Goal: Task Accomplishment & Management: Manage account settings

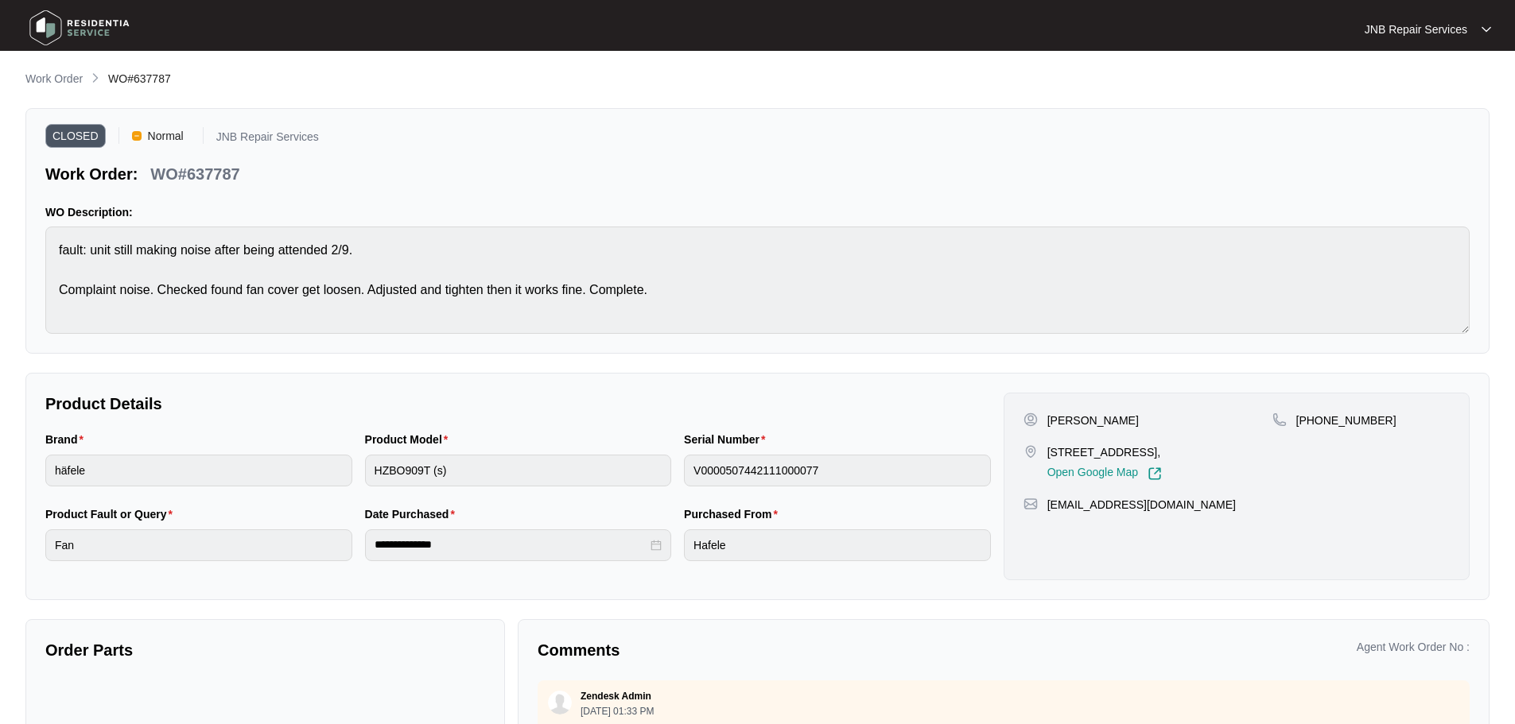
scroll to position [708, 0]
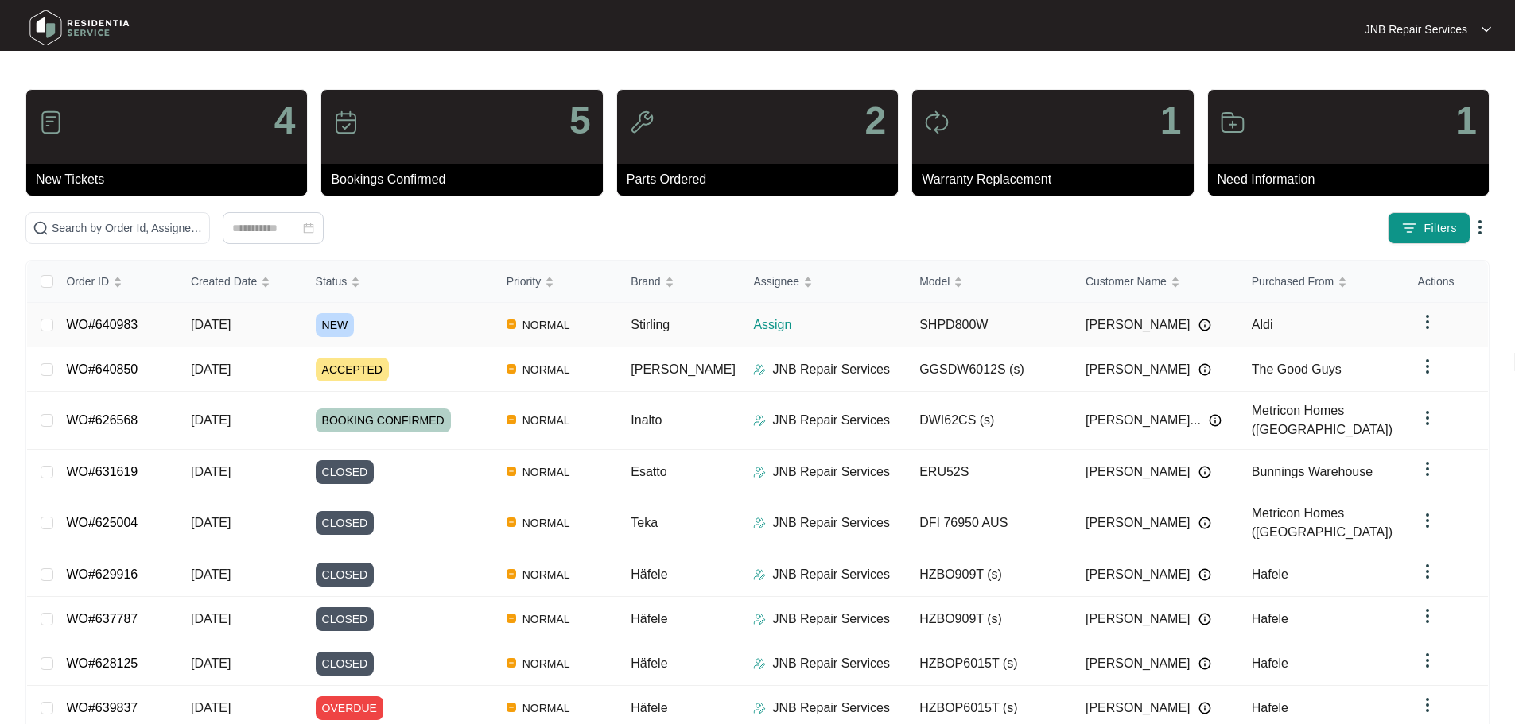
click at [449, 333] on div "NEW" at bounding box center [405, 325] width 178 height 24
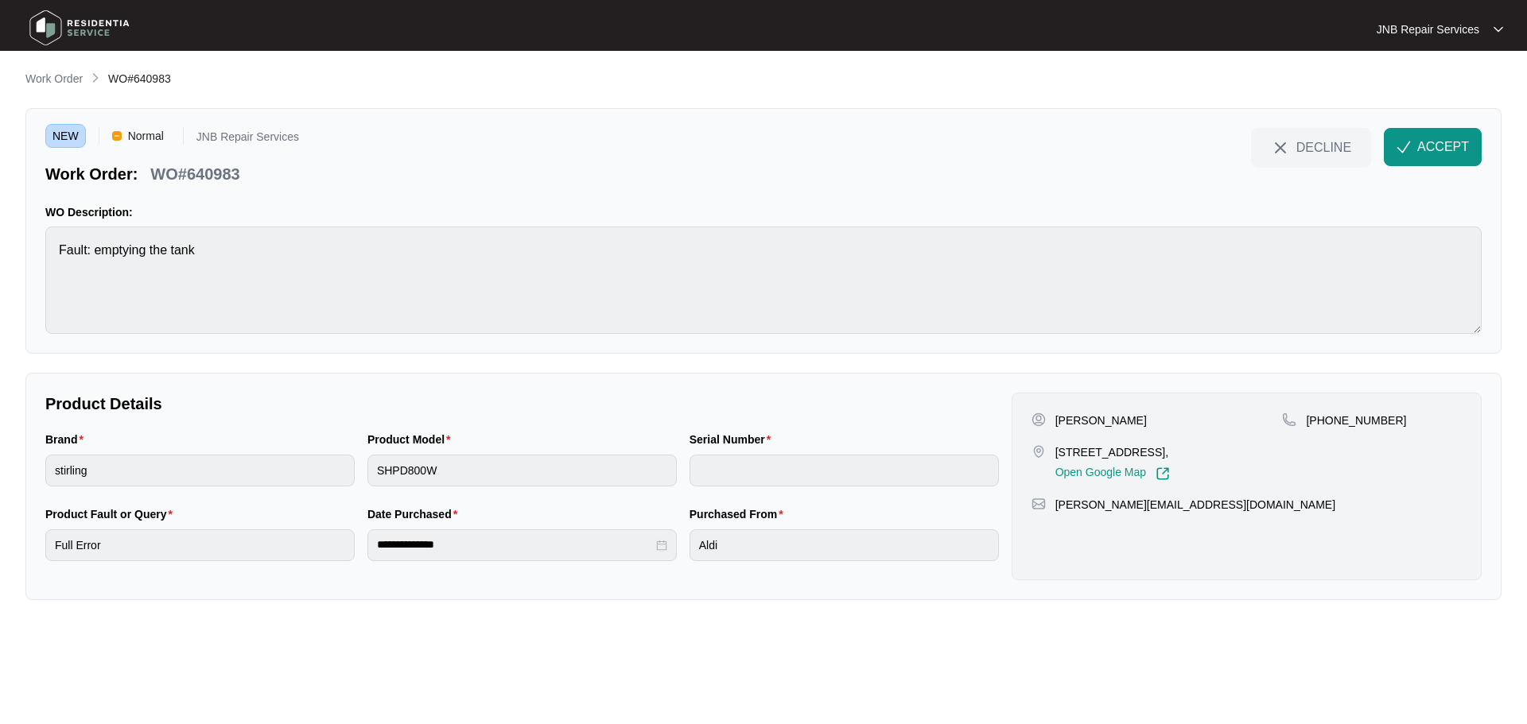
drag, startPoint x: 1414, startPoint y: 146, endPoint x: 1384, endPoint y: 167, distance: 37.1
click at [1414, 146] on button "ACCEPT" at bounding box center [1433, 147] width 98 height 38
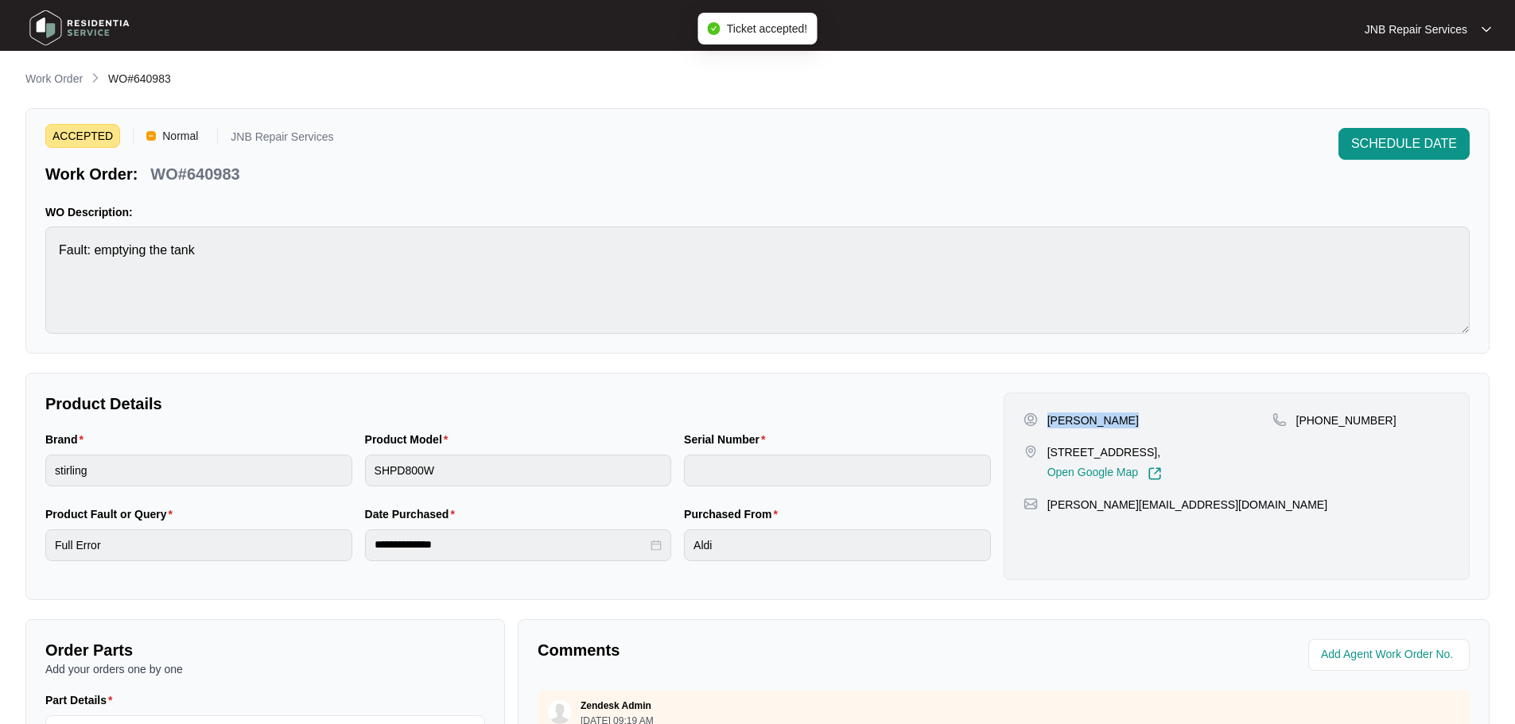
drag, startPoint x: 1057, startPoint y: 421, endPoint x: 1125, endPoint y: 420, distance: 68.4
click at [1125, 420] on div "[PERSON_NAME]" at bounding box center [1148, 421] width 249 height 16
copy p "[PERSON_NAME]"
drag, startPoint x: 1047, startPoint y: 450, endPoint x: 1270, endPoint y: 455, distance: 222.7
click at [1270, 455] on div "[STREET_ADDRESS], Open Google Map" at bounding box center [1148, 463] width 249 height 37
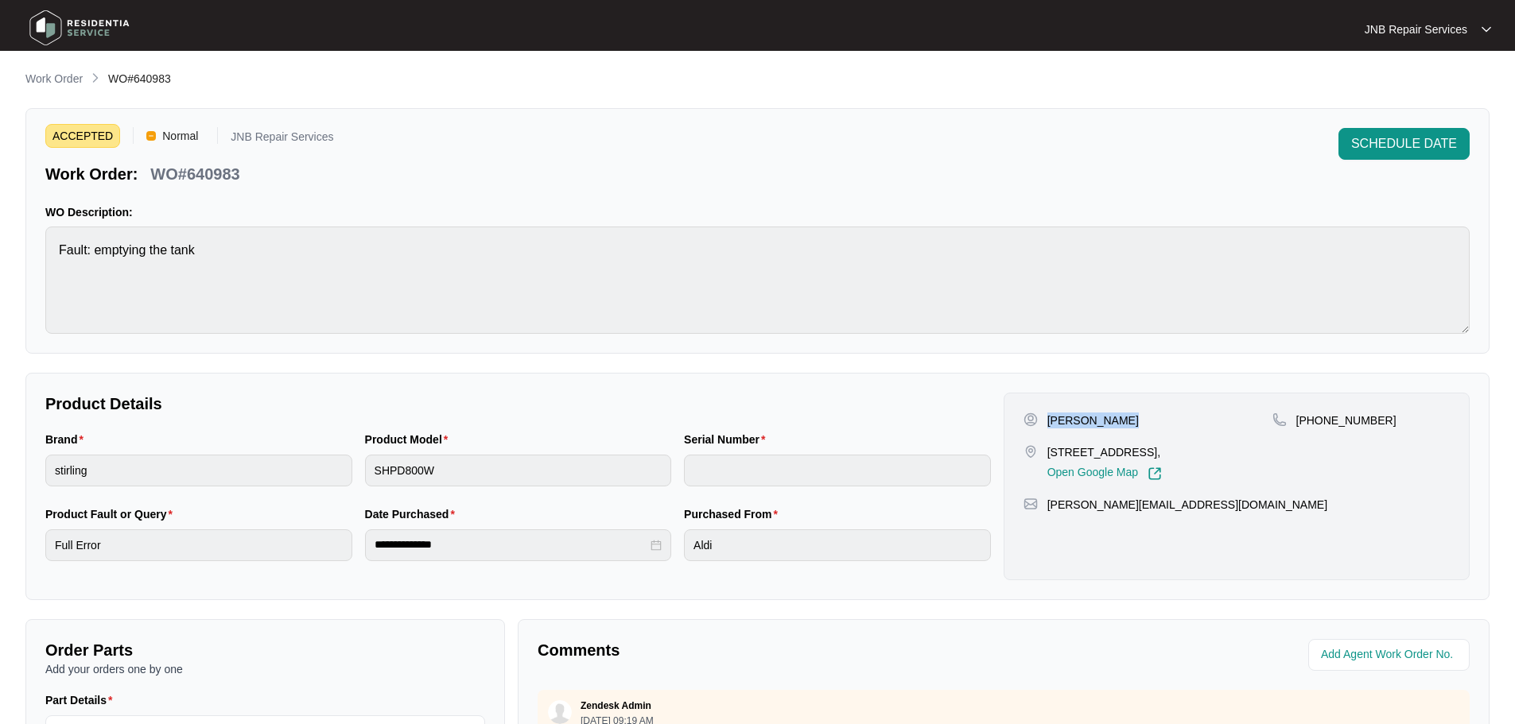
copy p "[STREET_ADDRESS],"
drag, startPoint x: 1315, startPoint y: 418, endPoint x: 1387, endPoint y: 421, distance: 71.7
click at [1387, 421] on div "[PHONE_NUMBER]" at bounding box center [1360, 421] width 177 height 16
copy p "493035772"
